Goal: Task Accomplishment & Management: Manage account settings

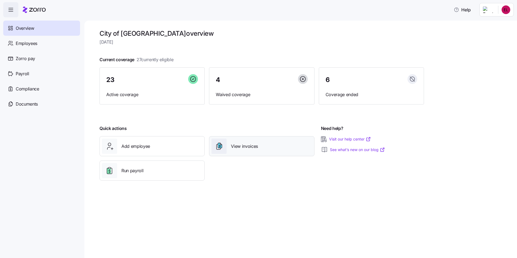
click at [256, 147] on span "View invoices" at bounding box center [244, 146] width 27 height 7
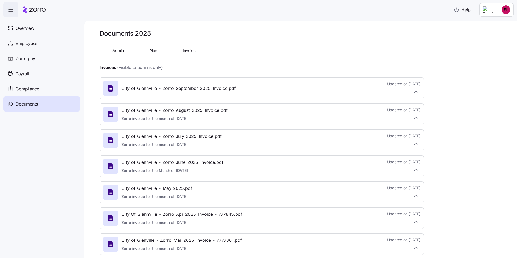
click at [111, 88] on icon at bounding box center [111, 88] width 2 height 2
click at [417, 91] on icon "button" at bounding box center [415, 90] width 5 height 5
click at [24, 26] on span "Overview" at bounding box center [25, 28] width 18 height 7
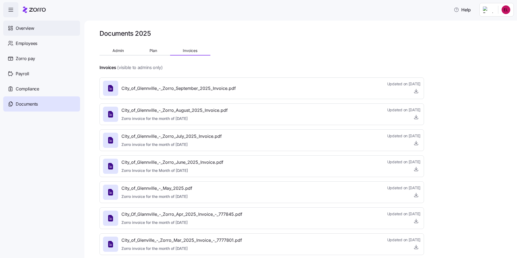
click at [29, 26] on span "Overview" at bounding box center [25, 28] width 18 height 7
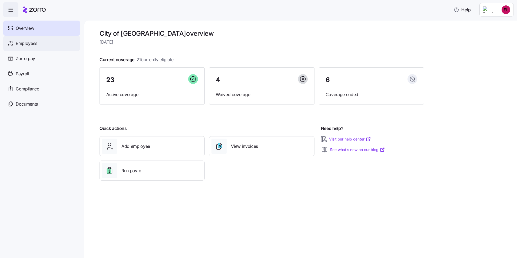
click at [23, 42] on span "Employees" at bounding box center [27, 43] width 22 height 7
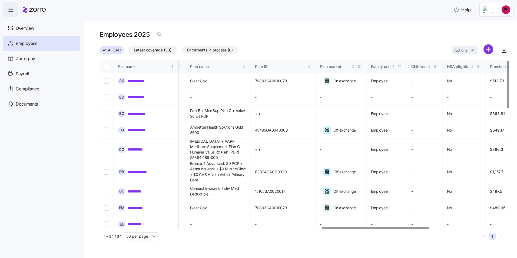
scroll to position [0, 857]
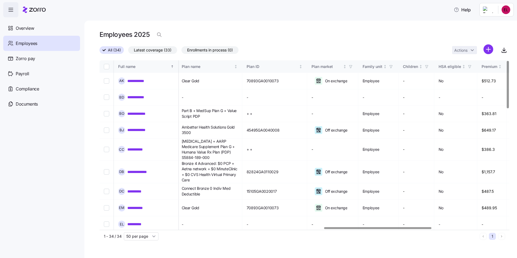
click at [427, 229] on div at bounding box center [377, 228] width 107 height 2
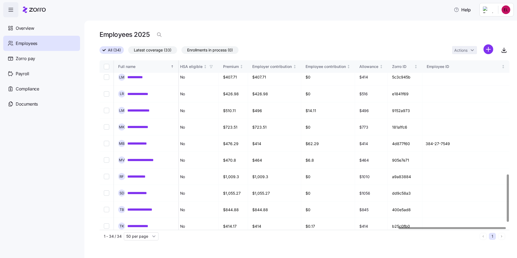
scroll to position [406, 1142]
click at [473, 226] on div at bounding box center [303, 227] width 407 height 3
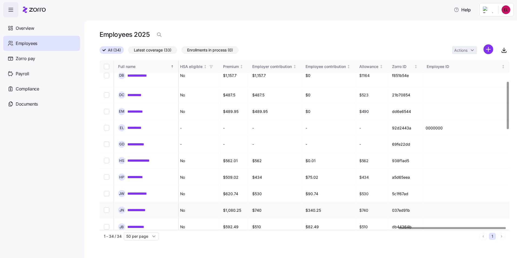
scroll to position [0, 1142]
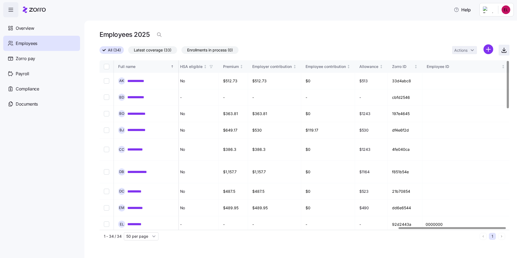
click at [502, 50] on icon "button" at bounding box center [504, 50] width 6 height 6
click at [23, 72] on span "Payroll" at bounding box center [23, 73] width 14 height 7
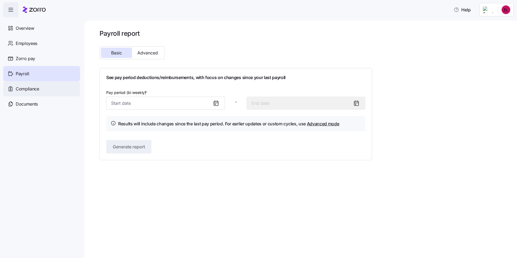
click at [26, 89] on span "Compliance" at bounding box center [28, 88] width 24 height 7
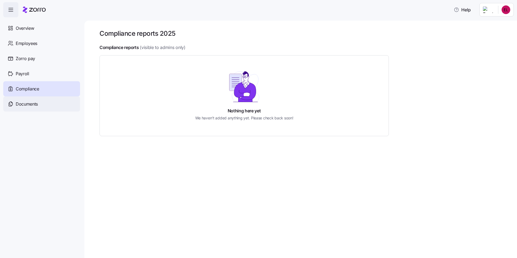
click at [26, 104] on span "Documents" at bounding box center [27, 104] width 22 height 7
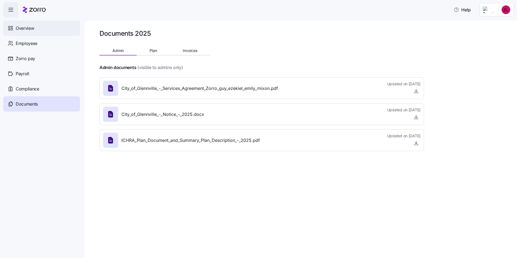
click at [26, 27] on span "Overview" at bounding box center [25, 28] width 18 height 7
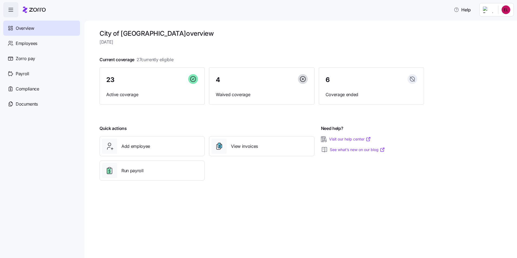
click at [10, 9] on icon "button" at bounding box center [11, 9] width 6 height 6
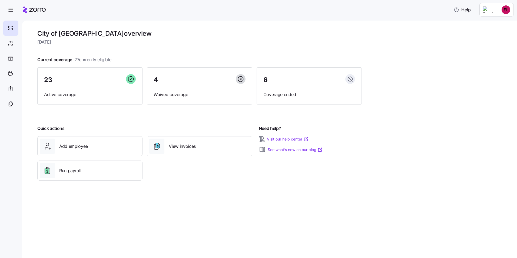
drag, startPoint x: 94, startPoint y: 0, endPoint x: 366, endPoint y: 15, distance: 272.4
click at [366, 15] on div "Help" at bounding box center [258, 9] width 510 height 15
